Goal: Find contact information: Find contact information

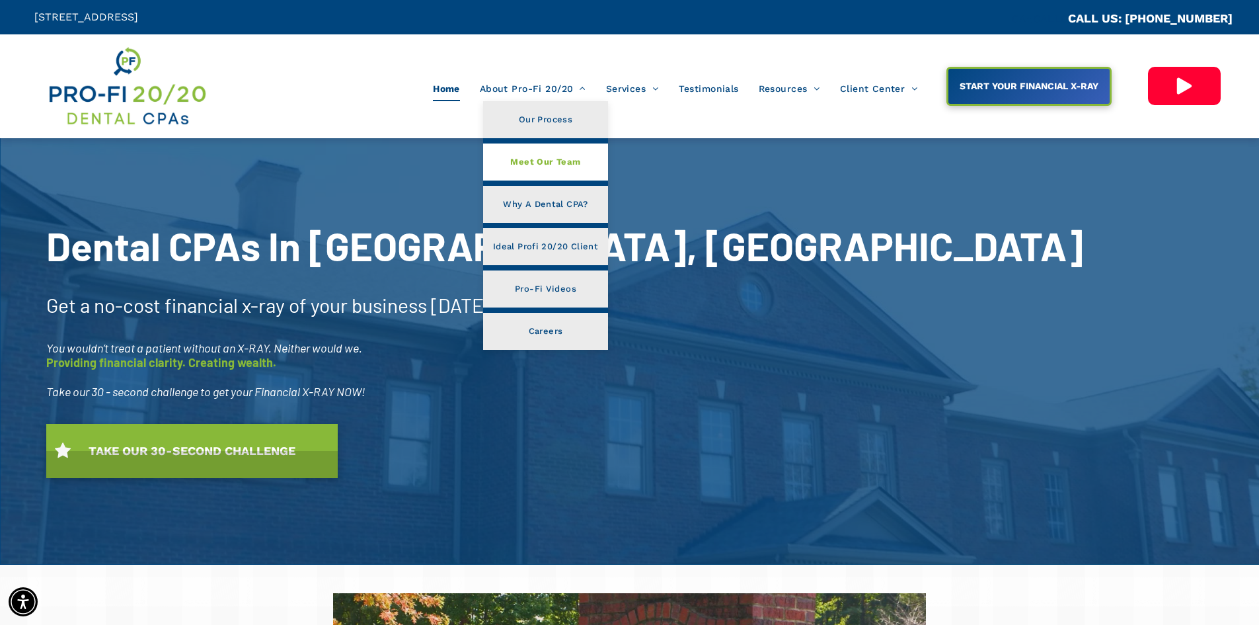
click at [547, 165] on span "Meet Our Team" at bounding box center [545, 161] width 70 height 17
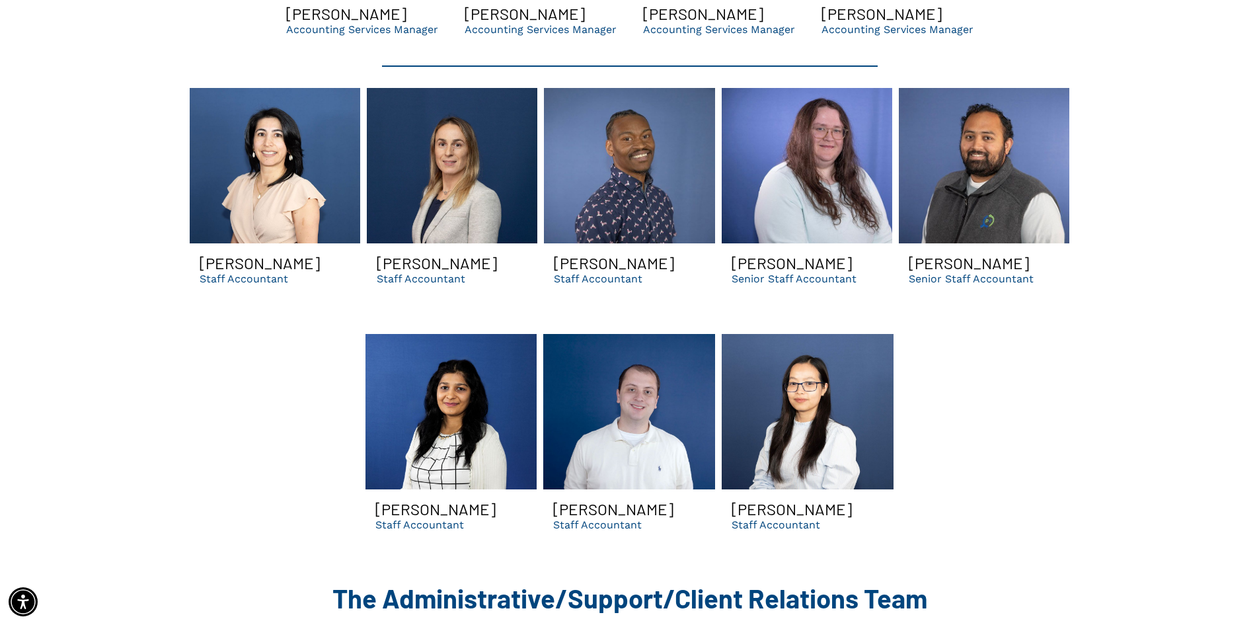
scroll to position [3371, 0]
